Goal: Task Accomplishment & Management: Use online tool/utility

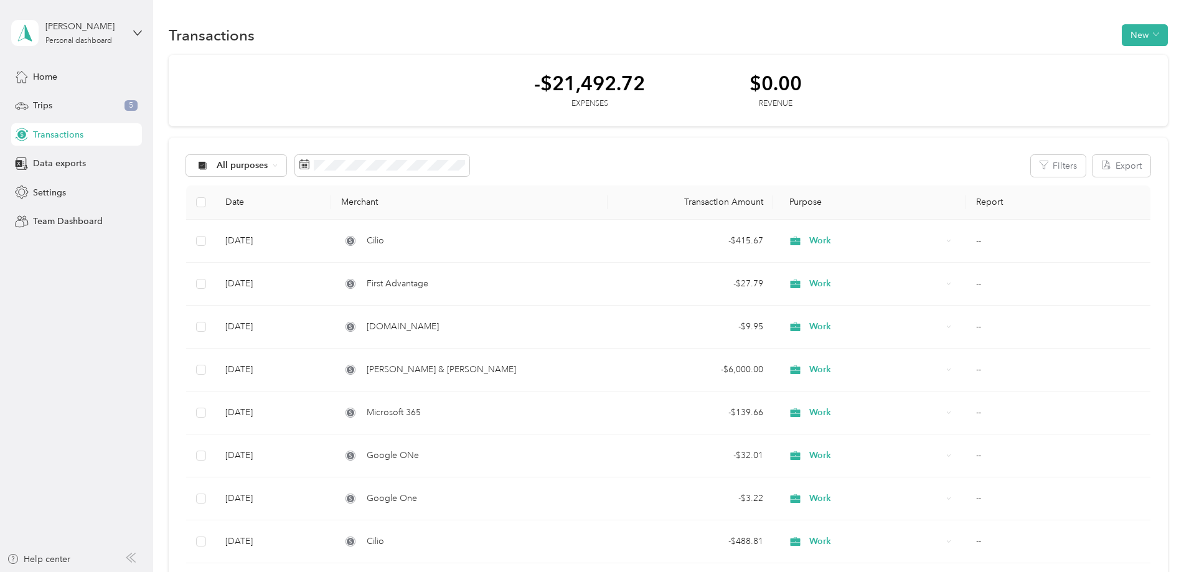
click at [69, 136] on span "Transactions" at bounding box center [58, 134] width 50 height 13
click at [1030, 162] on button "Filters" at bounding box center [1057, 166] width 55 height 22
click at [984, 195] on icon "button" at bounding box center [984, 198] width 12 height 12
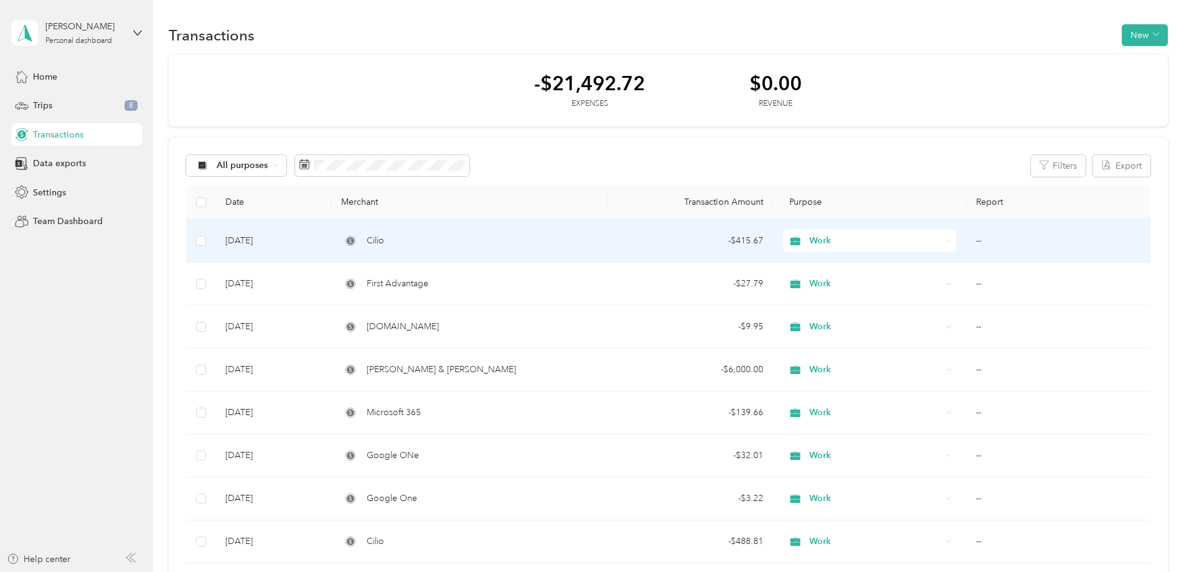
click at [479, 237] on div "Cilio" at bounding box center [469, 241] width 256 height 14
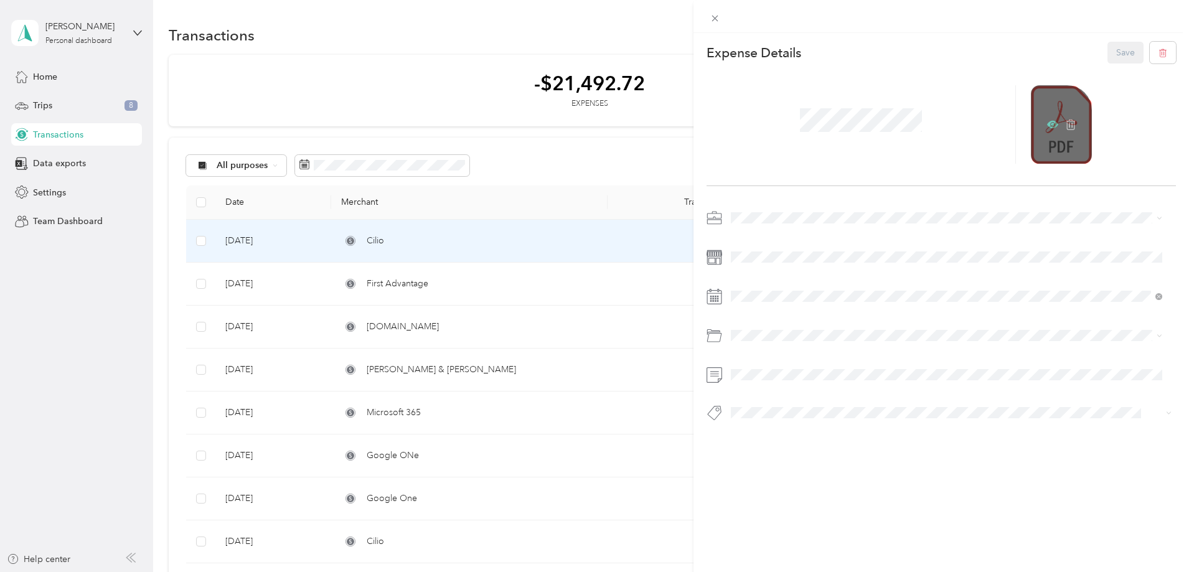
click at [1048, 125] on icon at bounding box center [1052, 124] width 11 height 11
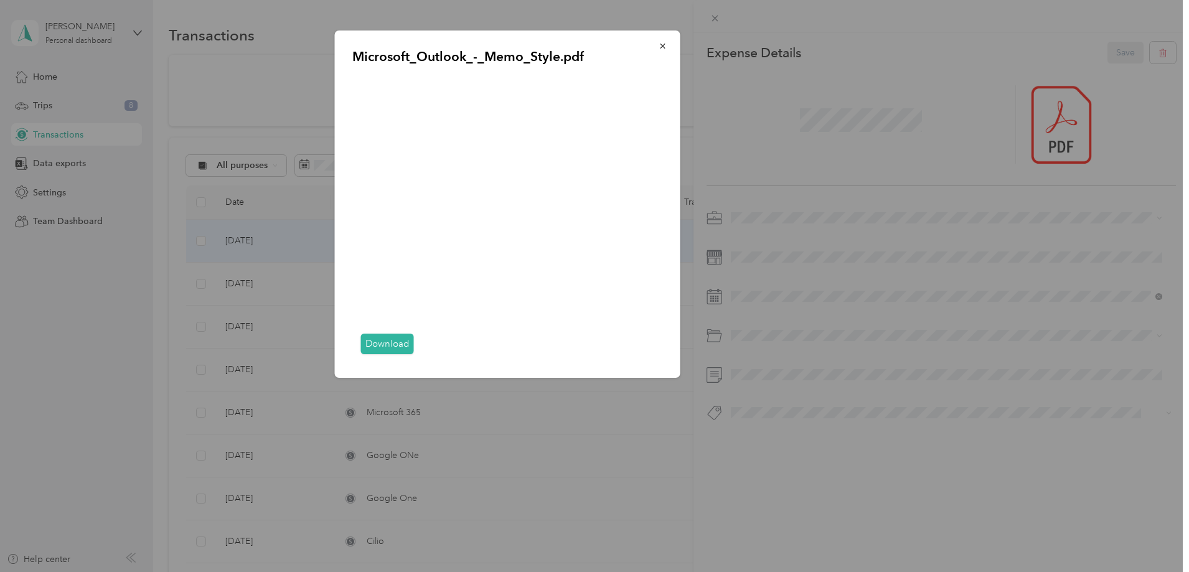
click at [392, 344] on link "Download" at bounding box center [387, 344] width 53 height 21
drag, startPoint x: 670, startPoint y: 44, endPoint x: 447, endPoint y: 22, distance: 223.8
click at [670, 44] on button "button" at bounding box center [663, 46] width 26 height 22
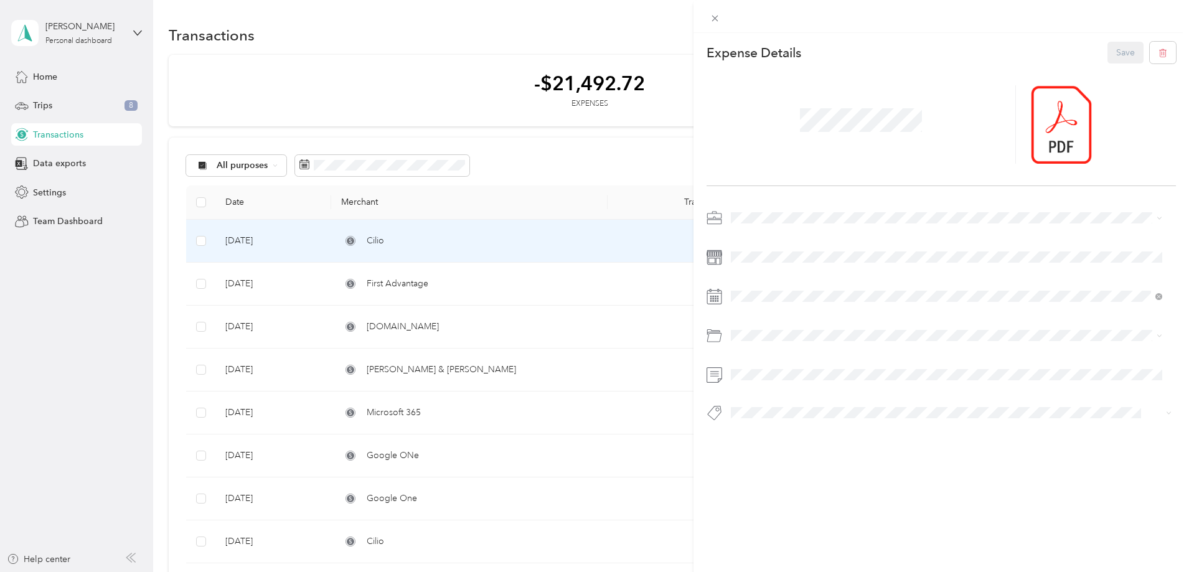
click at [1109, 50] on div "Save" at bounding box center [1141, 53] width 69 height 22
click at [711, 21] on icon at bounding box center [714, 18] width 11 height 11
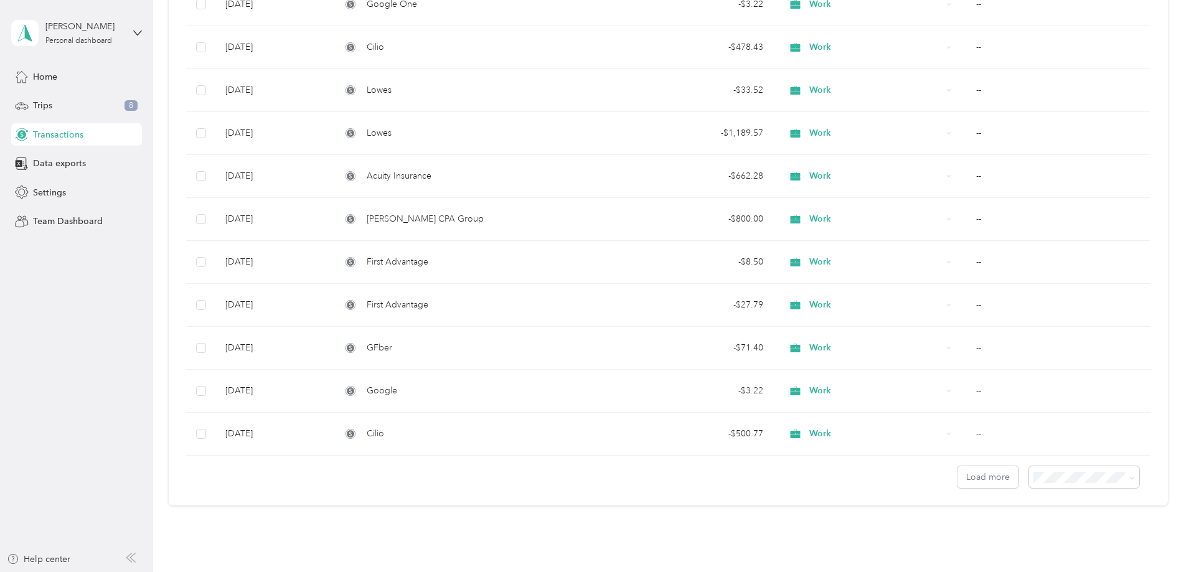
scroll to position [775, 0]
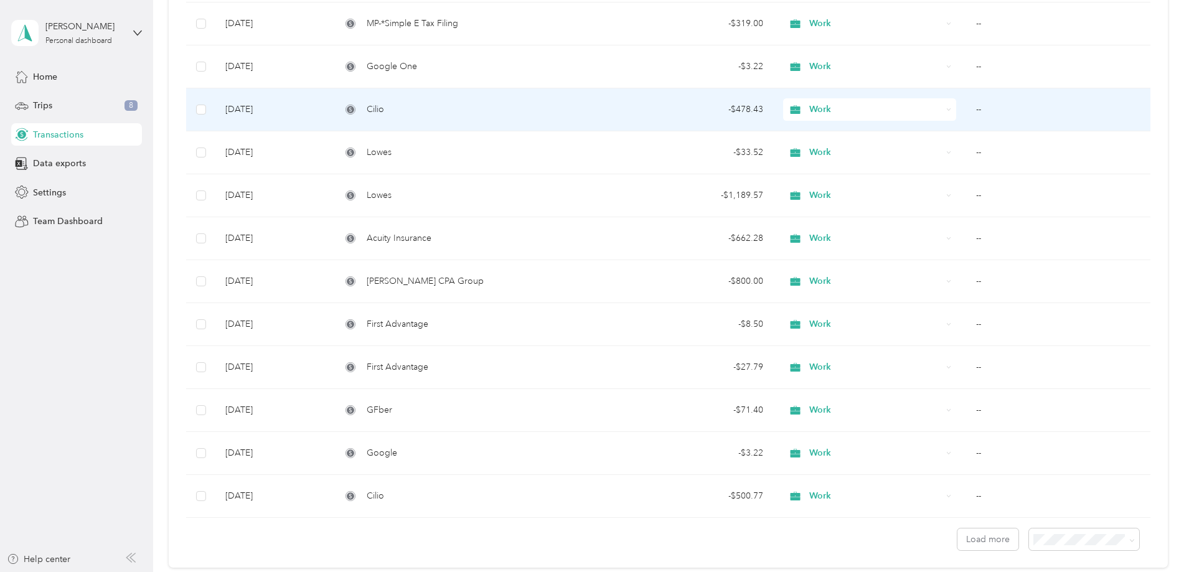
click at [384, 111] on span "Cilio" at bounding box center [375, 110] width 17 height 14
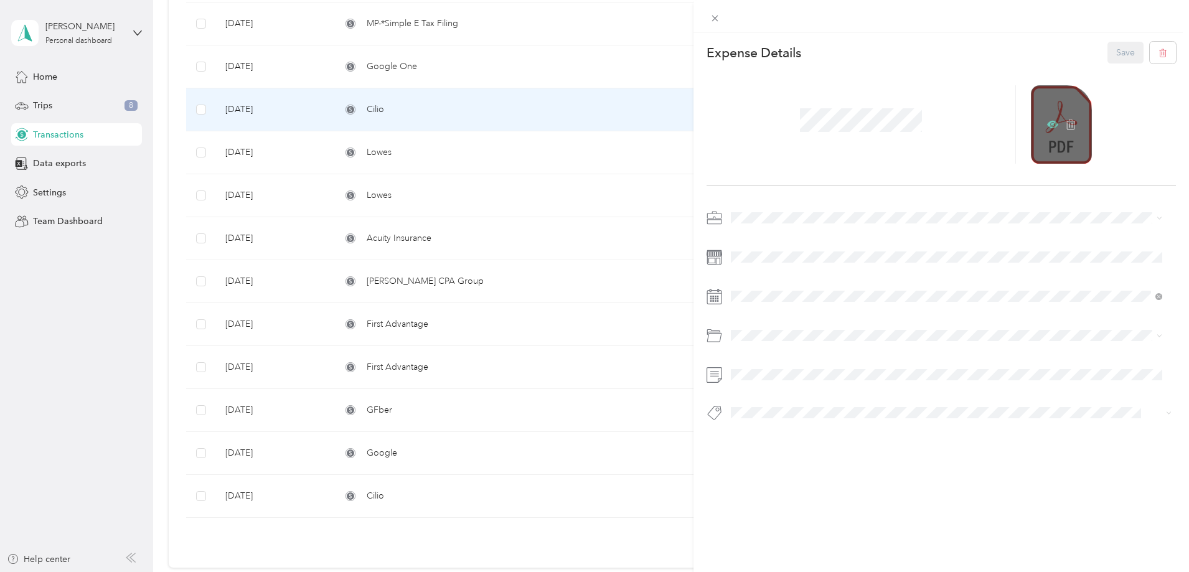
click at [1047, 122] on icon at bounding box center [1052, 124] width 11 height 7
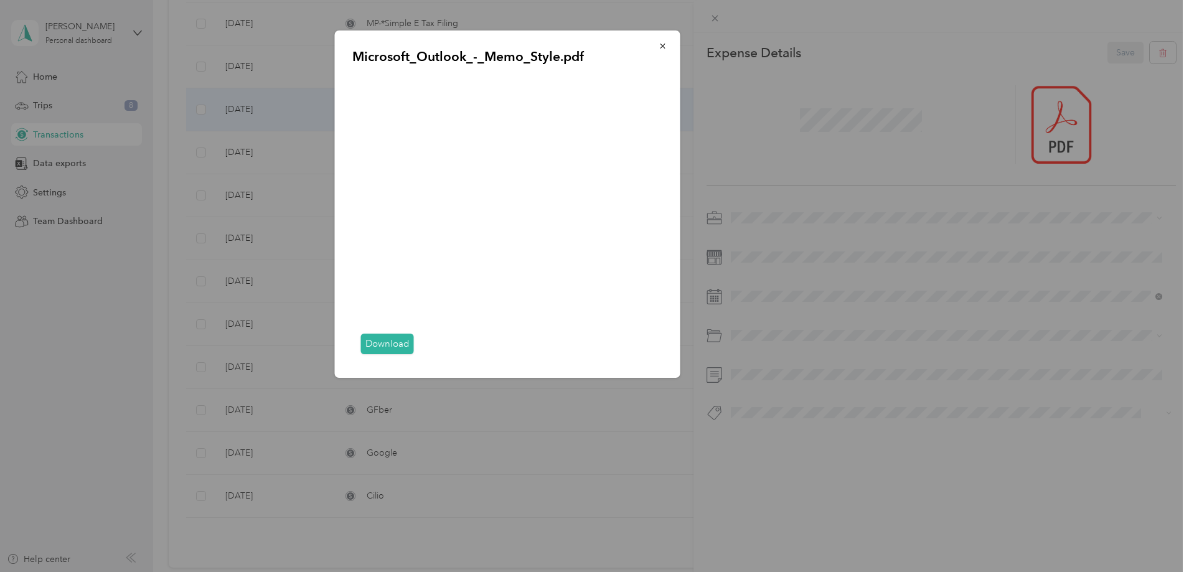
click at [383, 335] on link "Download" at bounding box center [387, 344] width 53 height 21
click at [665, 45] on icon "button" at bounding box center [662, 46] width 9 height 9
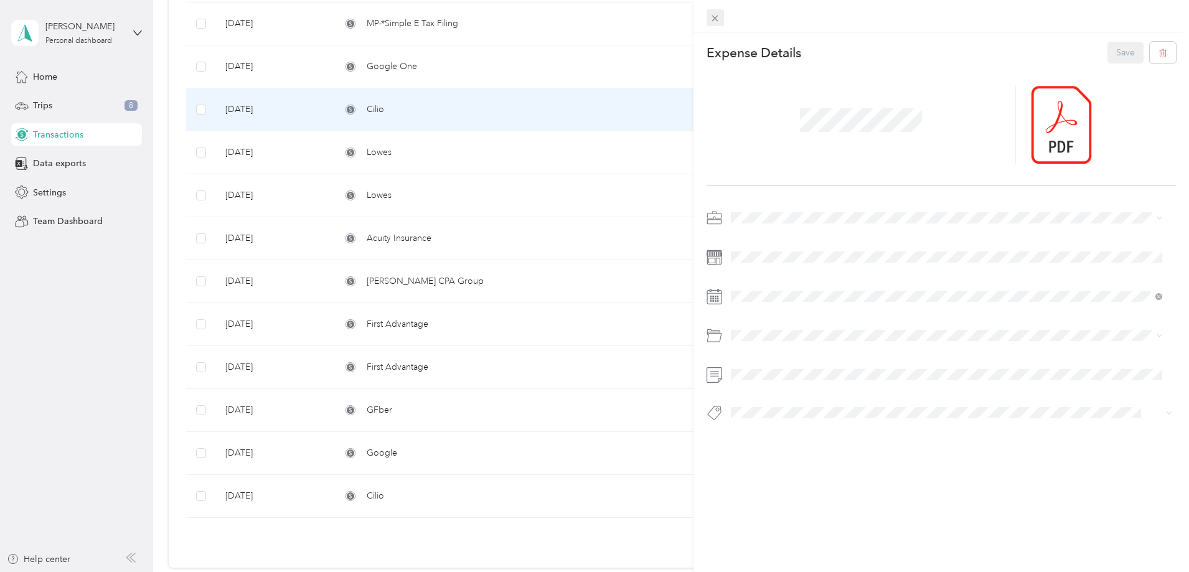
click at [710, 16] on icon at bounding box center [714, 18] width 11 height 11
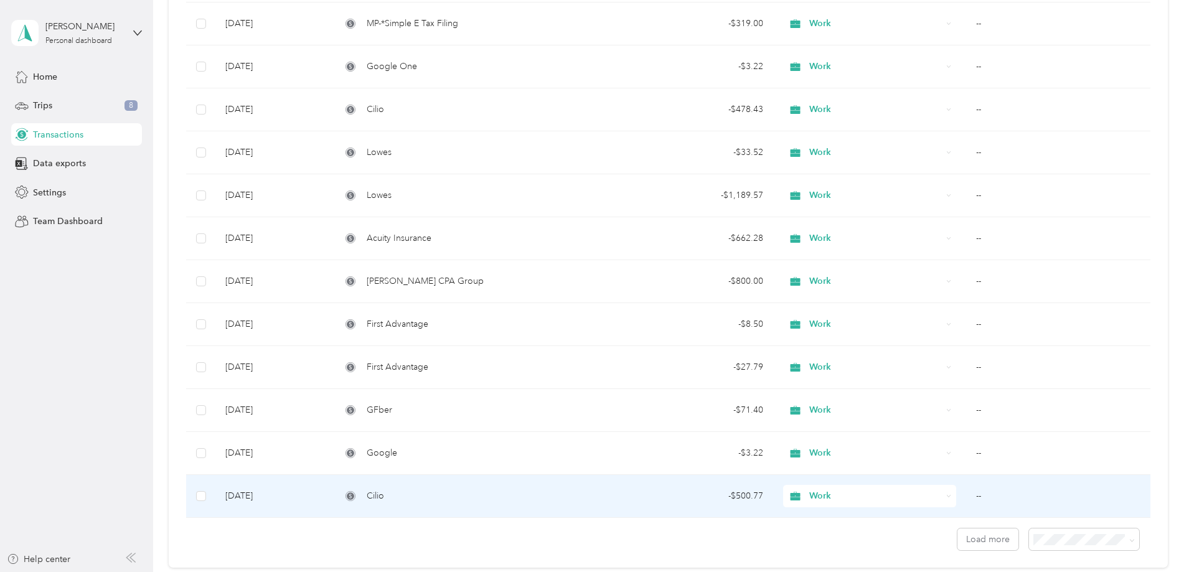
click at [384, 490] on span "Cilio" at bounding box center [375, 496] width 17 height 14
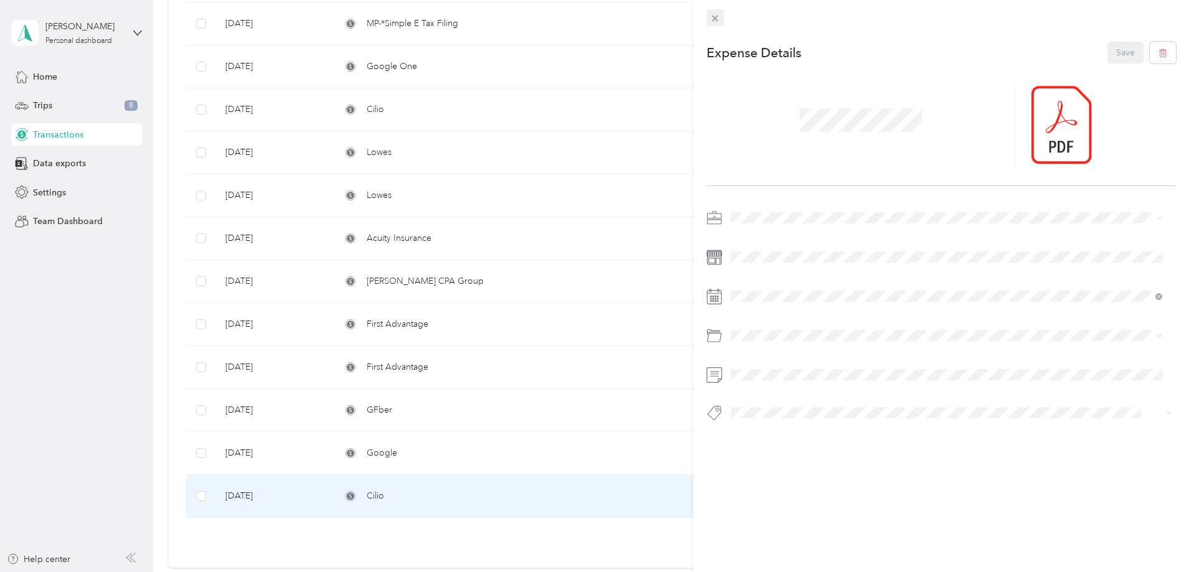
click at [716, 14] on icon at bounding box center [714, 18] width 11 height 11
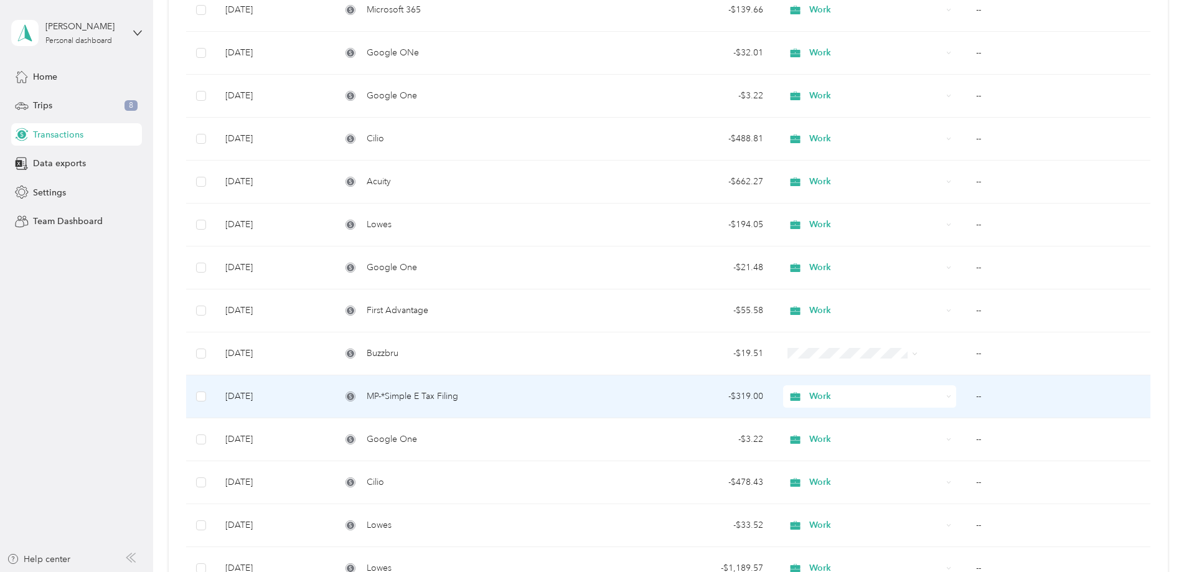
scroll to position [402, 0]
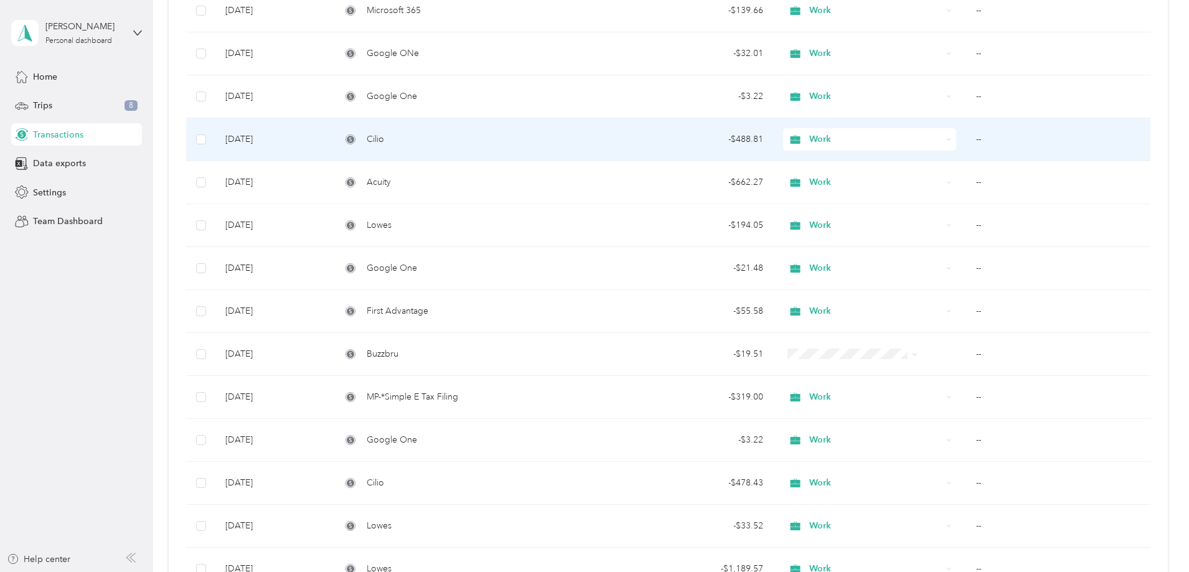
click at [556, 144] on div "Cilio" at bounding box center [469, 140] width 256 height 14
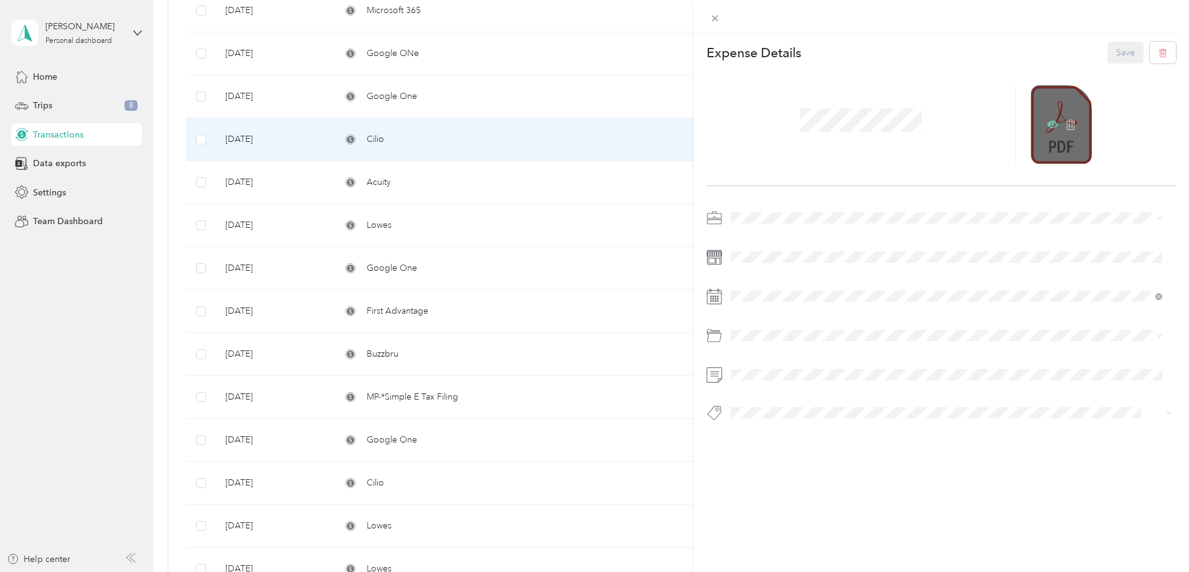
click at [1047, 123] on icon at bounding box center [1052, 124] width 11 height 11
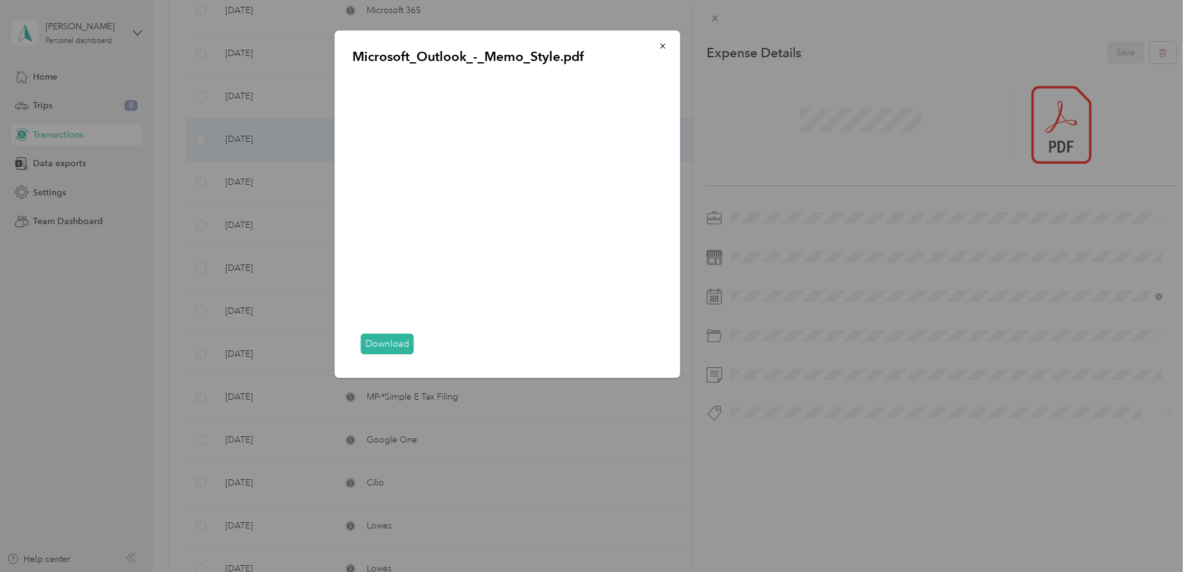
click at [389, 337] on link "Download" at bounding box center [387, 344] width 53 height 21
click at [665, 47] on icon "button" at bounding box center [662, 46] width 9 height 9
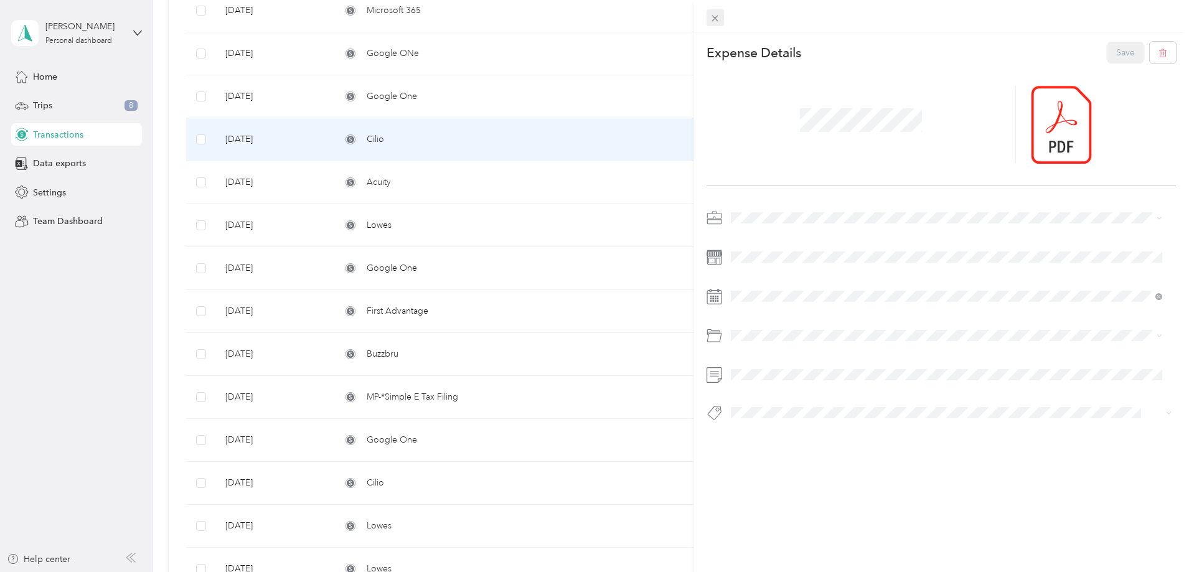
click at [717, 21] on icon at bounding box center [715, 19] width 6 height 6
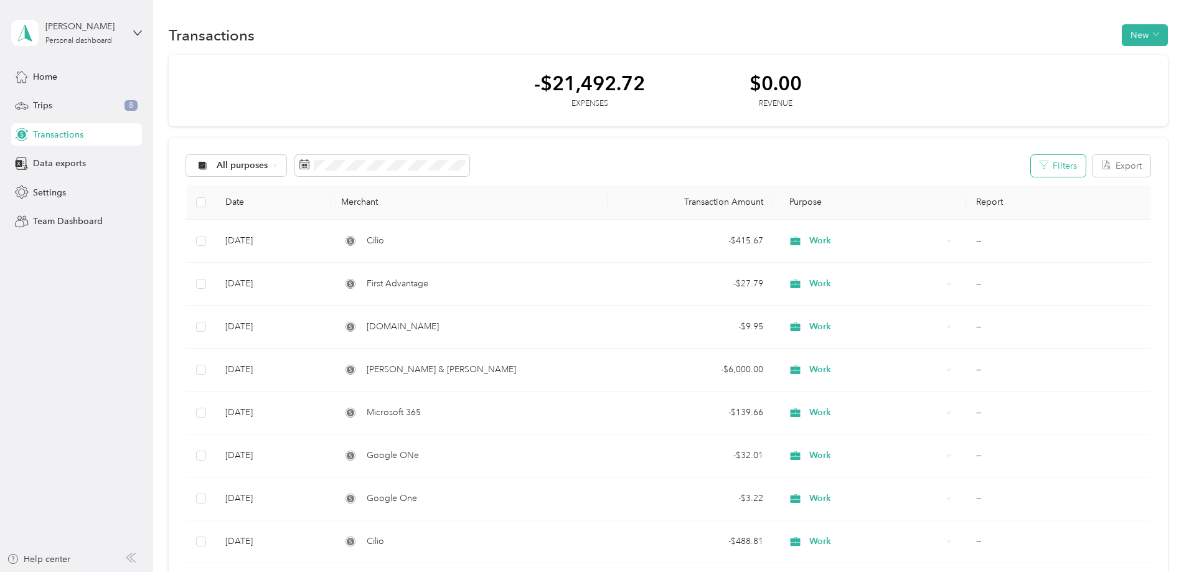
click at [1030, 168] on button "Filters" at bounding box center [1057, 166] width 55 height 22
click at [817, 363] on span "Personal" at bounding box center [806, 365] width 33 height 11
click at [956, 375] on button "Apply Filters" at bounding box center [956, 376] width 68 height 22
